Goal: Task Accomplishment & Management: Manage account settings

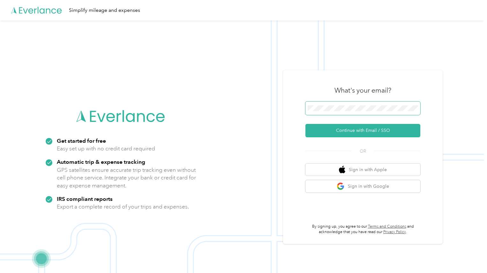
click at [418, 109] on nordpass-icon at bounding box center [418, 109] width 0 height 0
click at [356, 129] on button "Continue with Email / SSO" at bounding box center [362, 130] width 115 height 13
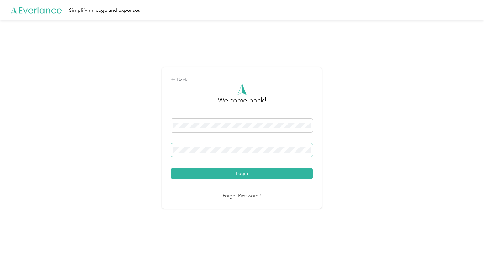
click at [310, 151] on nordpass-icon at bounding box center [310, 151] width 0 height 0
click at [0, 261] on nordpass-autofill-portal at bounding box center [0, 261] width 0 height 0
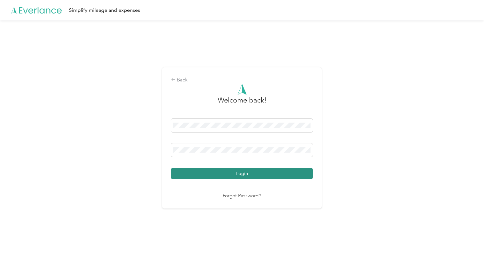
click at [258, 174] on button "Login" at bounding box center [242, 173] width 142 height 11
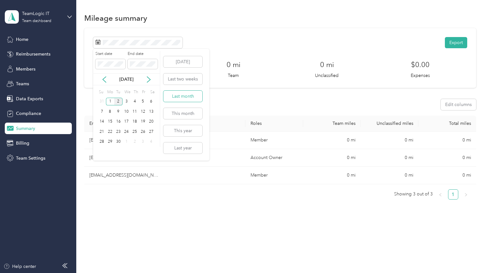
click at [174, 96] on button "Last month" at bounding box center [182, 96] width 39 height 11
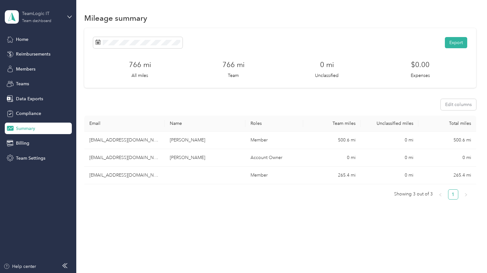
click at [46, 18] on div "TeamLogic IT Team dashboard" at bounding box center [42, 16] width 40 height 13
click at [32, 82] on div "Log out" at bounding box center [22, 81] width 25 height 7
